Goal: Navigation & Orientation: Go to known website

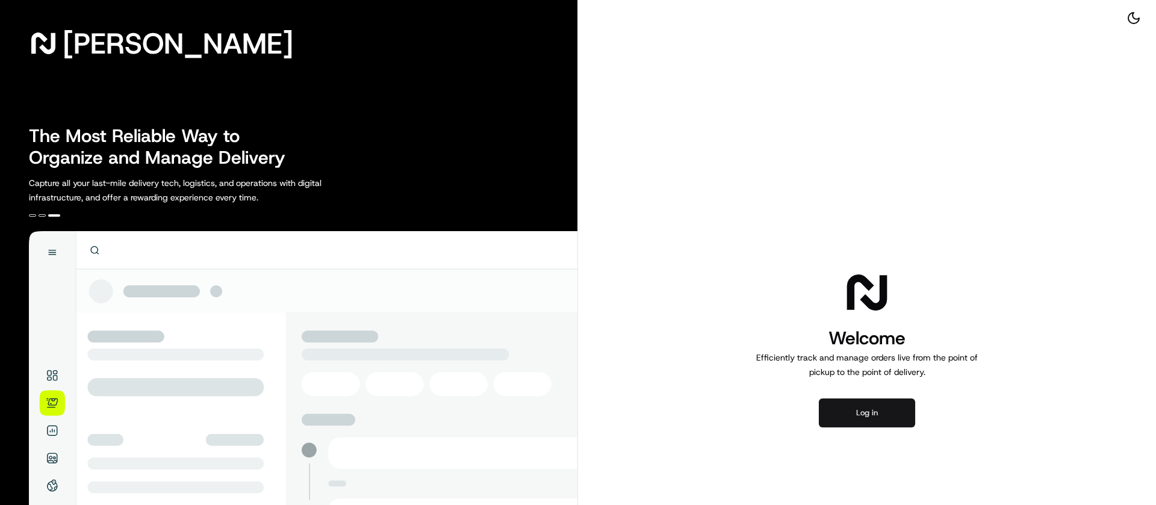
click at [848, 406] on button "Log in" at bounding box center [867, 413] width 96 height 29
